Goal: Find specific page/section: Find specific page/section

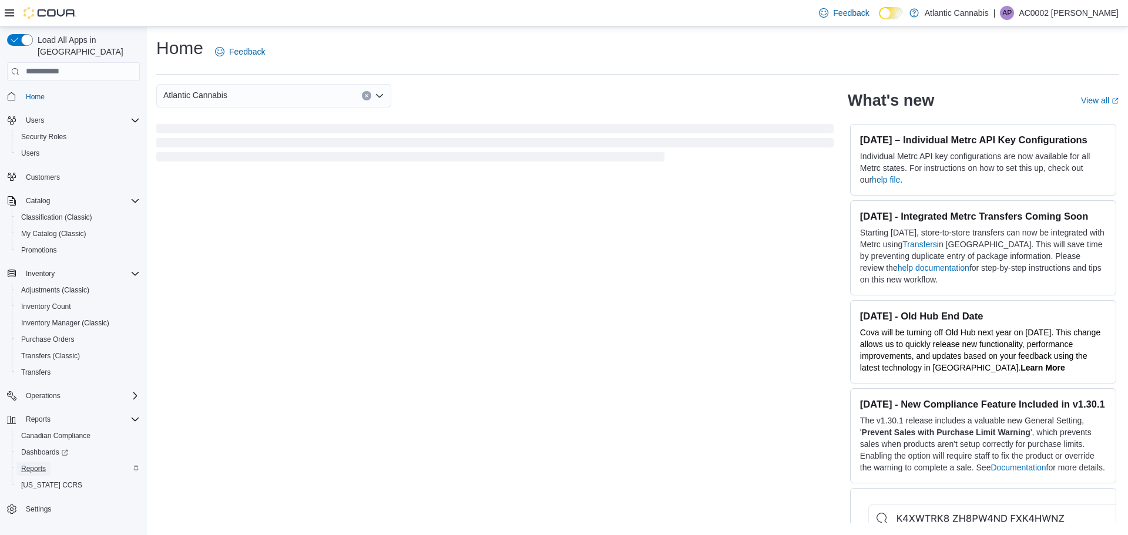
click at [36, 464] on span "Reports" at bounding box center [33, 468] width 25 height 9
